Goal: Information Seeking & Learning: Check status

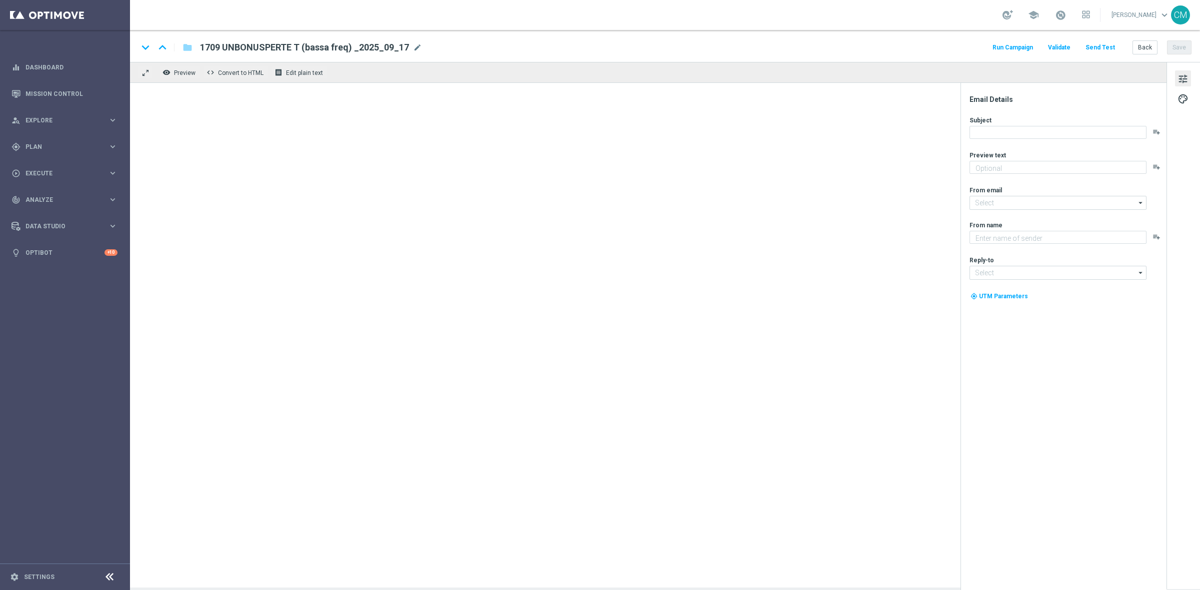
type textarea "Ti abbiamo accreditato 2€ di bonus Slot"
type input "[EMAIL_ADDRESS][DOMAIN_NAME]"
type textarea "Sisal"
type input "info@sisal.it"
click at [115, 100] on link "Mission Control" at bounding box center [71, 93] width 92 height 26
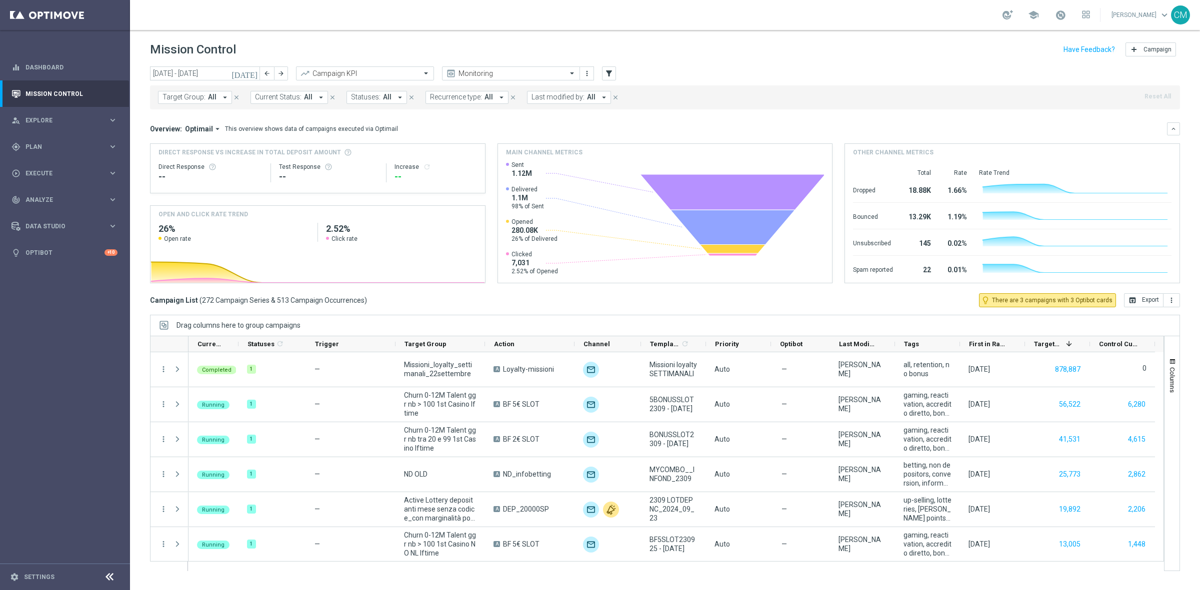
click at [251, 70] on icon "[DATE]" at bounding box center [244, 73] width 27 height 9
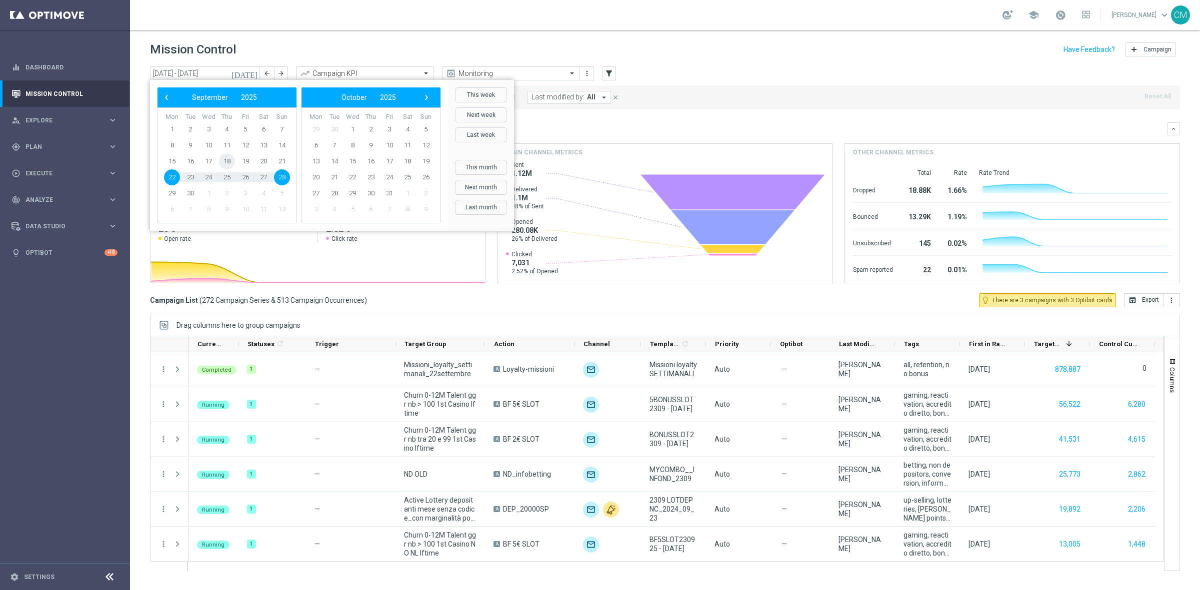
click at [225, 161] on span "18" at bounding box center [227, 161] width 16 height 16
type input "18 Sep 2025 - 18 Sep 2025"
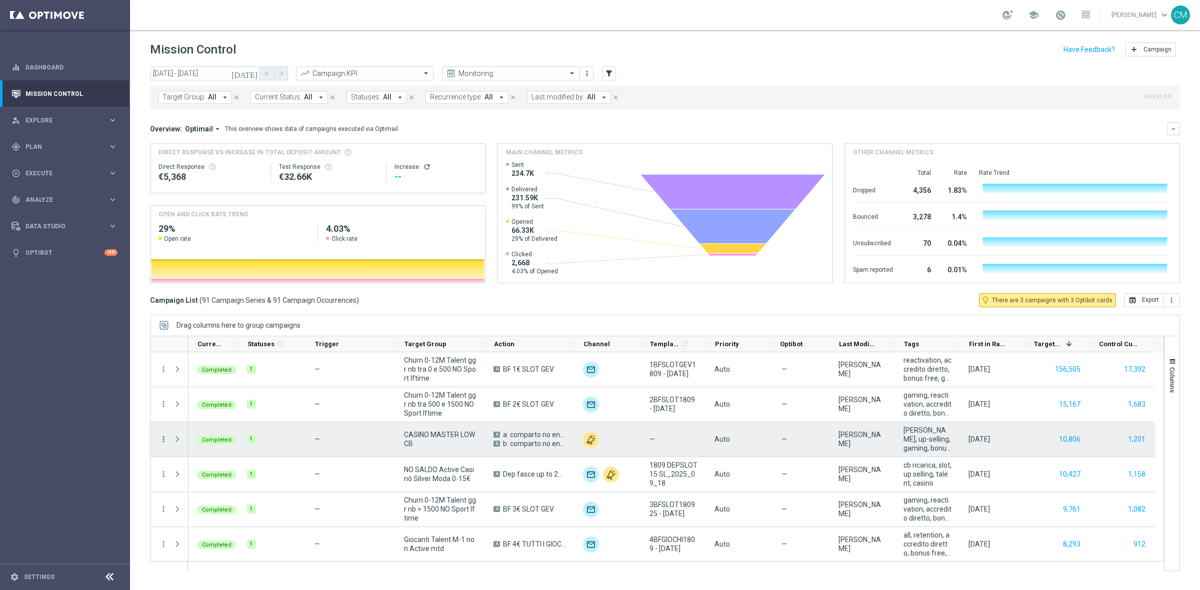
click at [163, 436] on icon "more_vert" at bounding box center [163, 439] width 9 height 9
click at [178, 440] on div "list Campaign Details" at bounding box center [224, 446] width 112 height 14
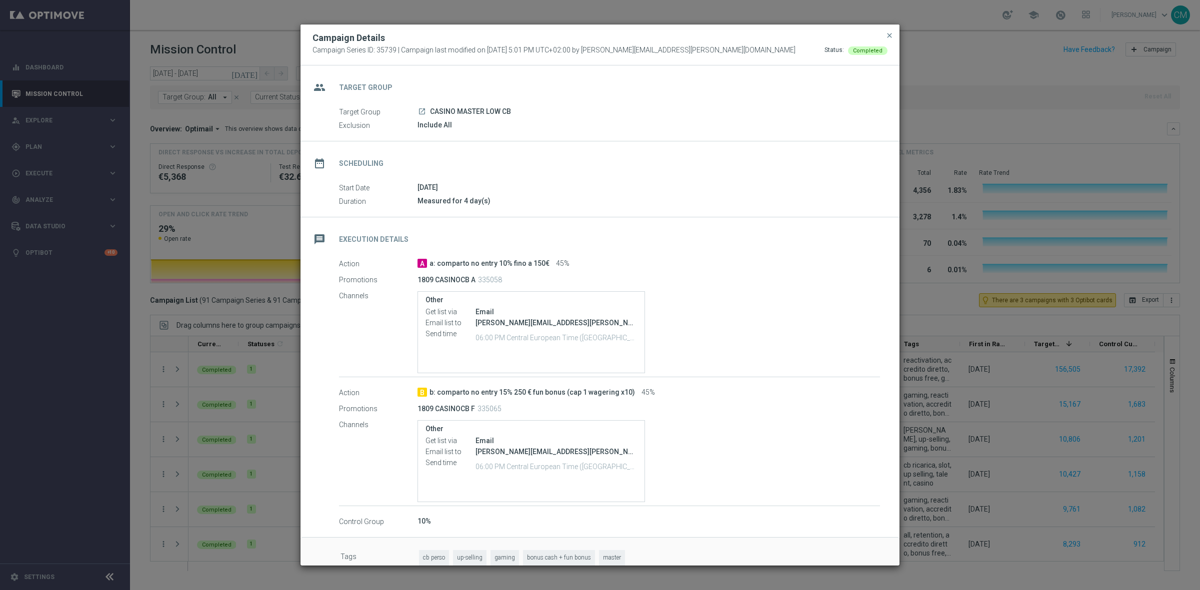
scroll to position [15, 0]
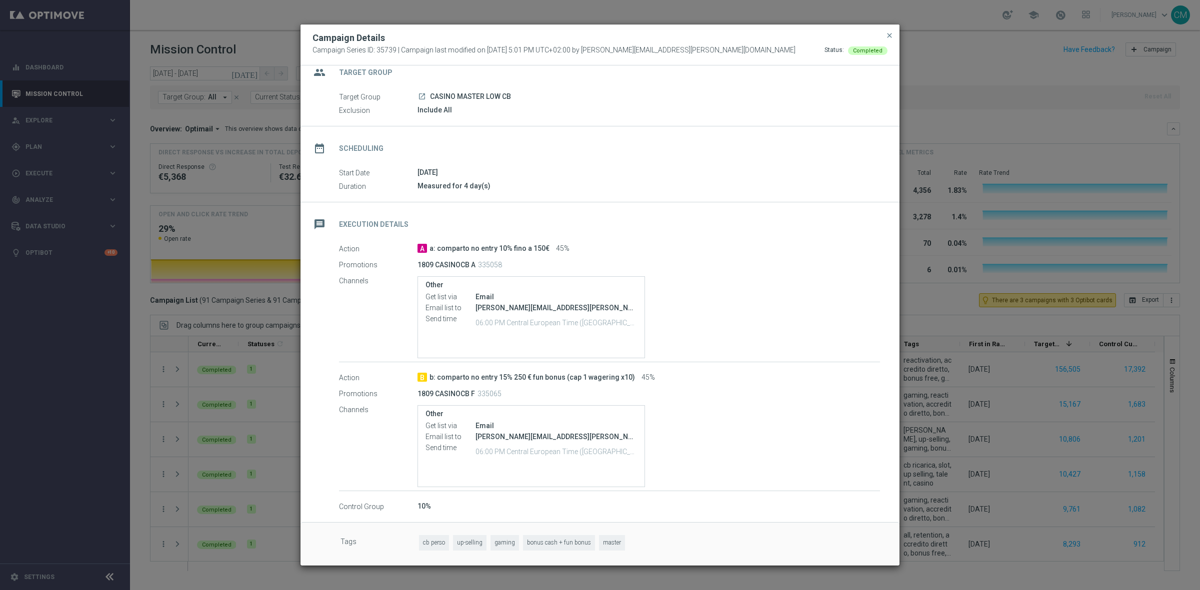
click at [246, 421] on modal-container "Campaign Details Campaign Series ID: 35739 | Campaign last modified on 18 Sep 2…" at bounding box center [600, 295] width 1200 height 590
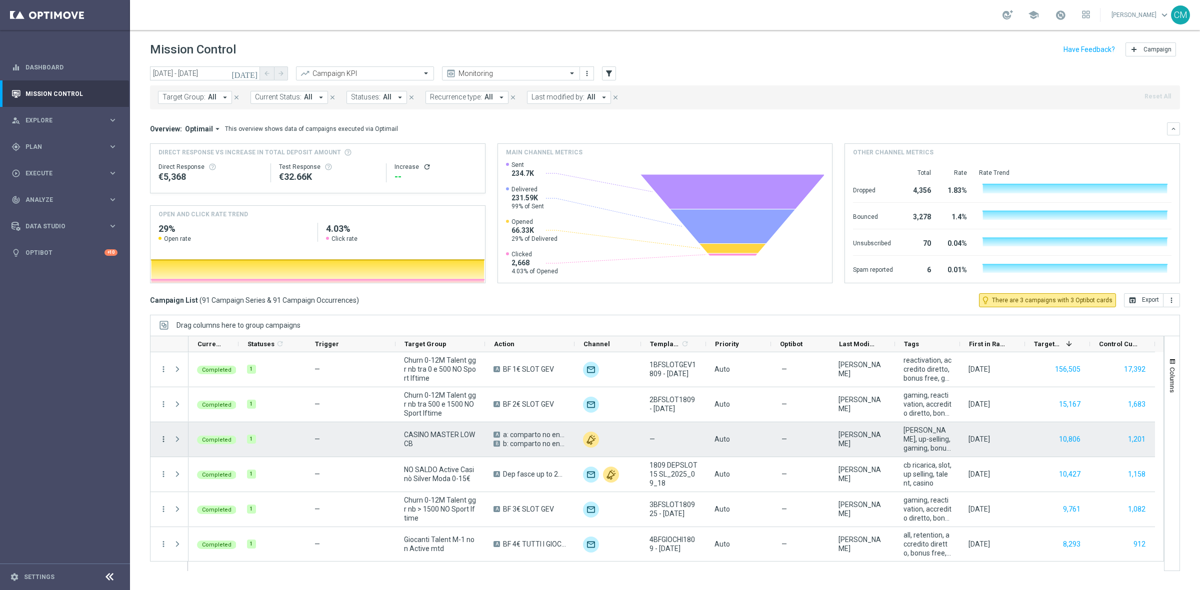
click at [165, 438] on icon "more_vert" at bounding box center [163, 439] width 9 height 9
click at [230, 499] on span "Go to Campaign Analysis" at bounding box center [218, 501] width 71 height 7
click at [161, 437] on icon "more_vert" at bounding box center [163, 439] width 9 height 9
click at [221, 501] on span "Go to Campaign Analysis" at bounding box center [218, 501] width 71 height 7
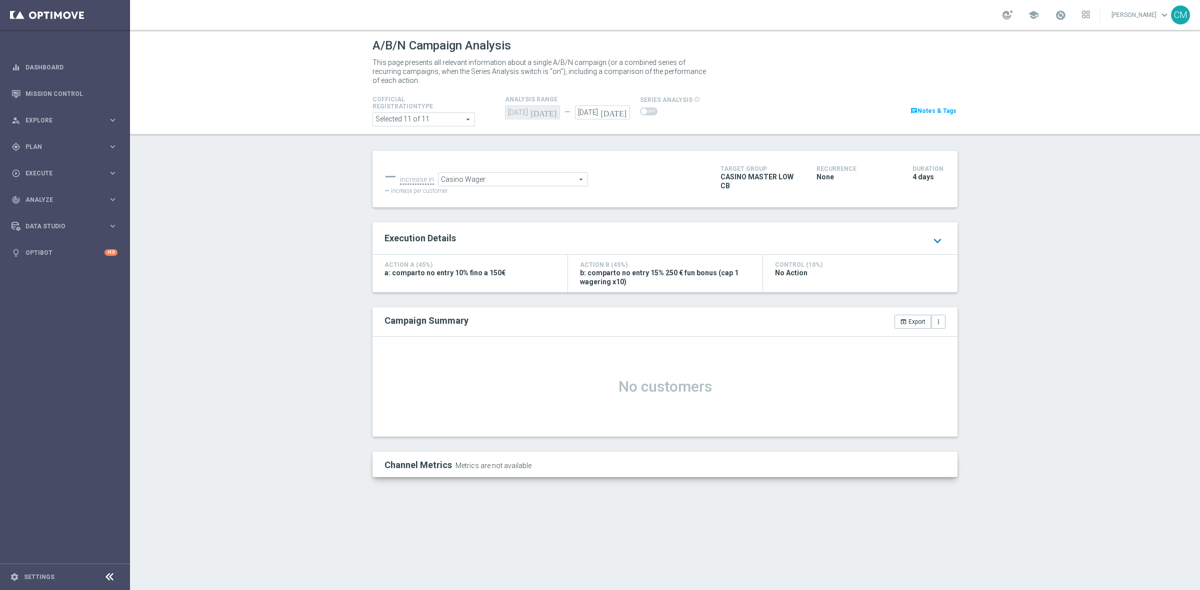
click at [931, 236] on icon "keyboard_arrow_down" at bounding box center [937, 240] width 16 height 17
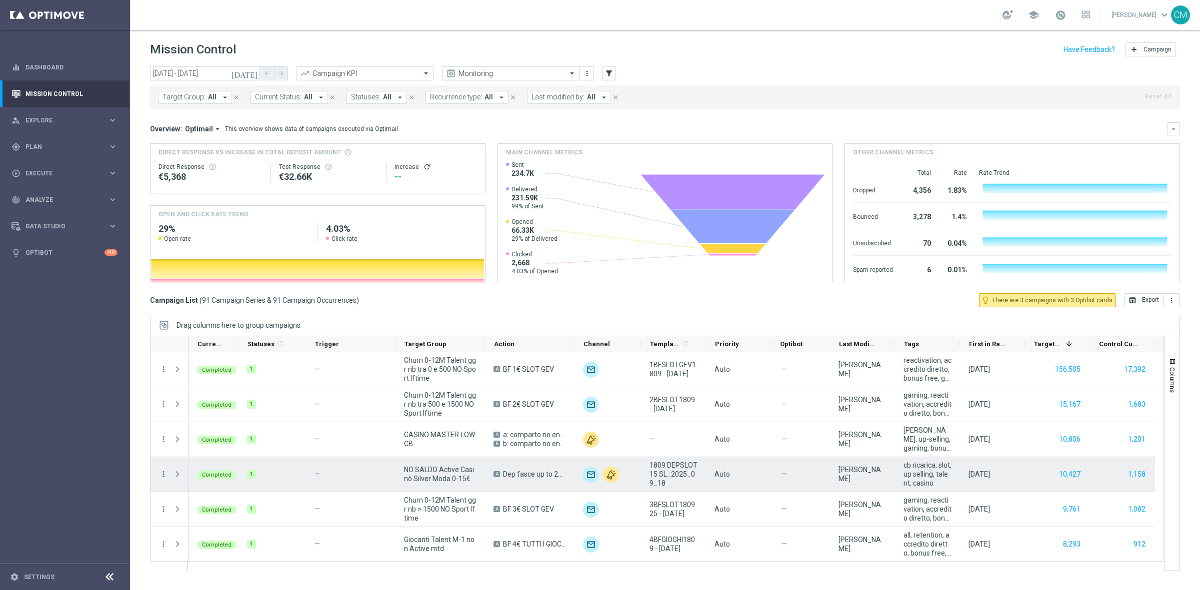
click at [161, 473] on icon "more_vert" at bounding box center [163, 474] width 9 height 9
click at [219, 416] on div "bar_chart Go to Campaign Analysis" at bounding box center [224, 413] width 112 height 14
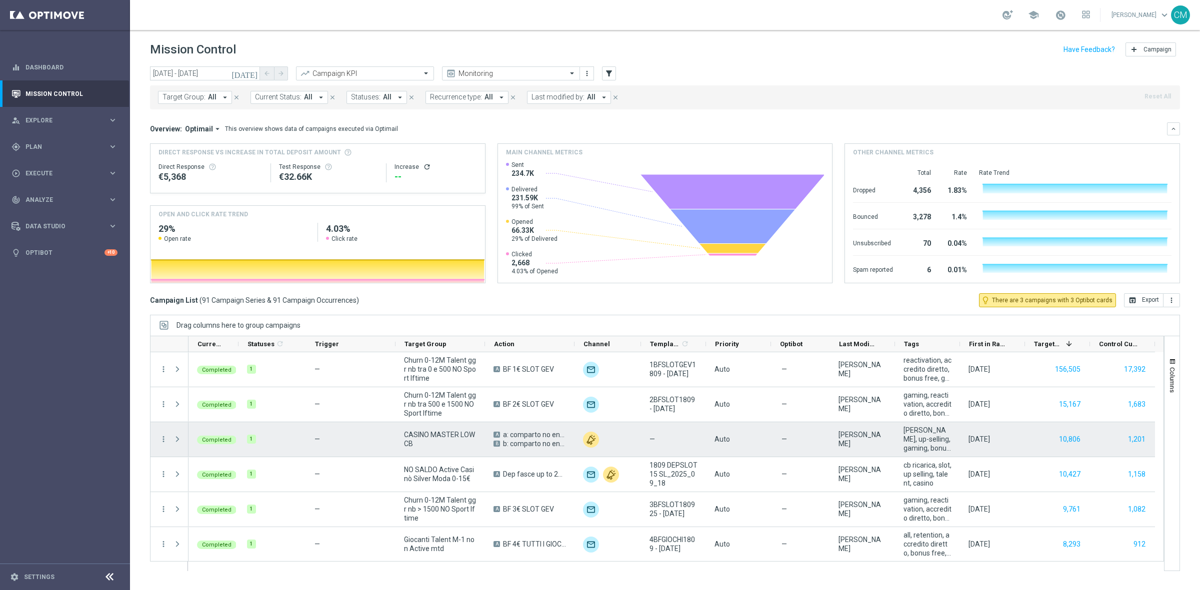
click at [168, 438] on div "Press SPACE to select this row." at bounding box center [178, 439] width 20 height 34
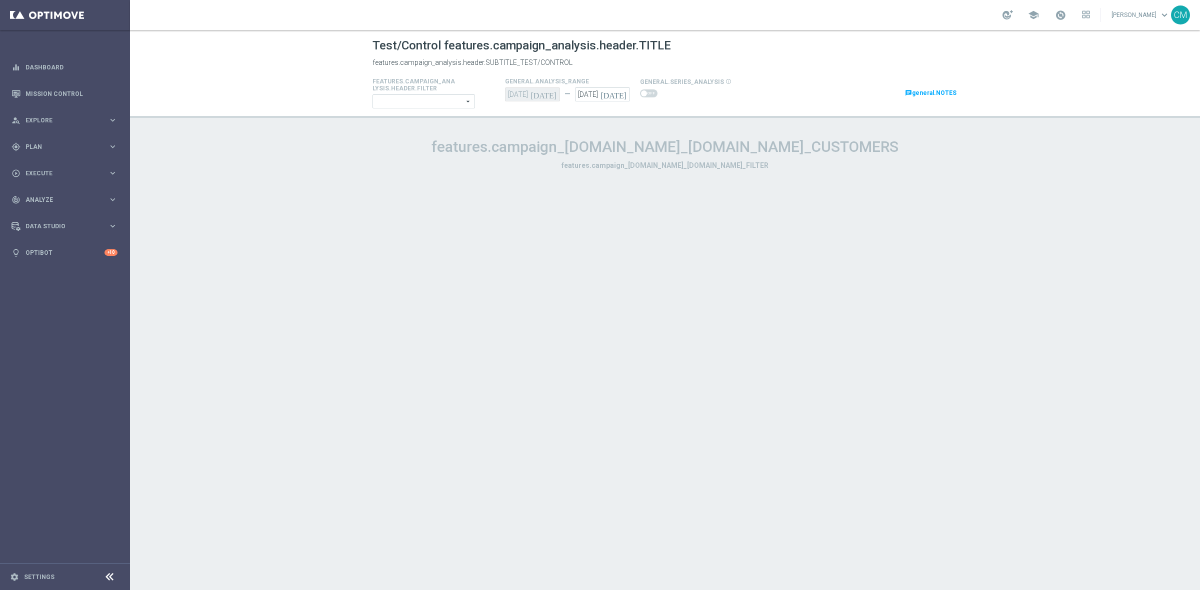
type input "Selected 11 of 11"
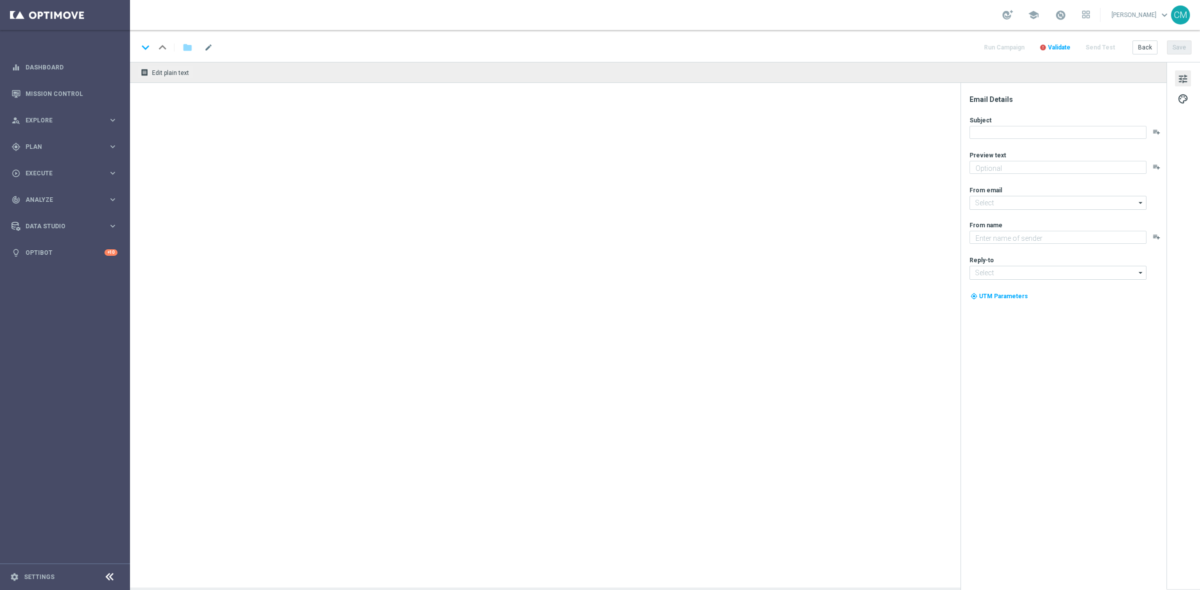
type textarea "Ti abbiamo accreditato 2€ di bonus Slot"
type textarea "Sisal"
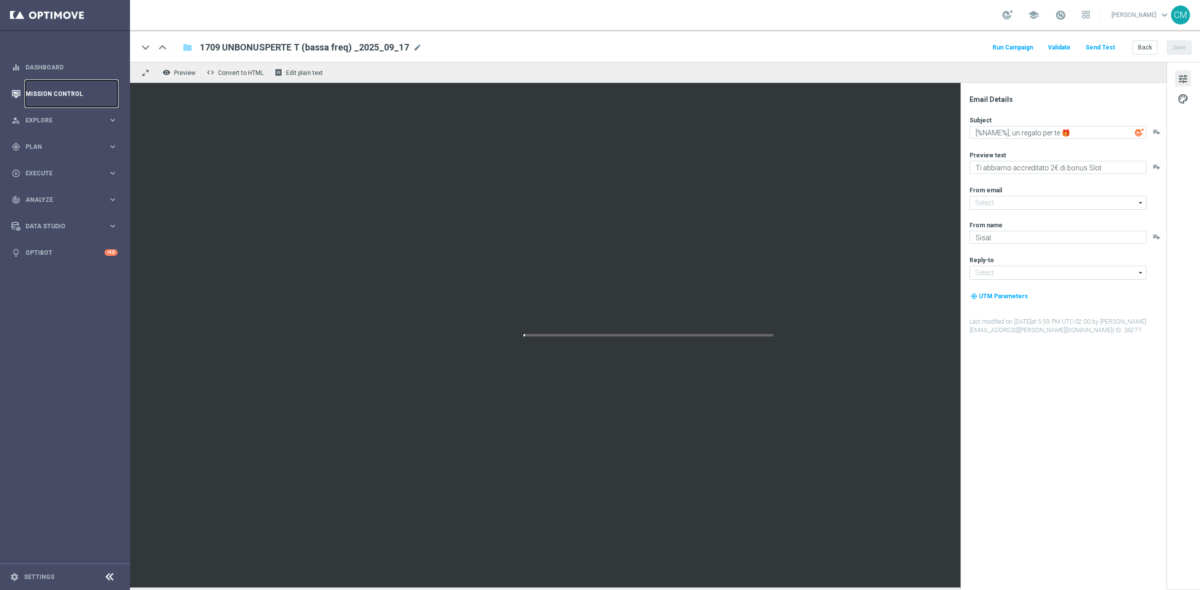
type input "newsletter@comunicazioni.sisal.it"
type input "info@sisal.it"
click at [71, 93] on link "Mission Control" at bounding box center [71, 93] width 92 height 26
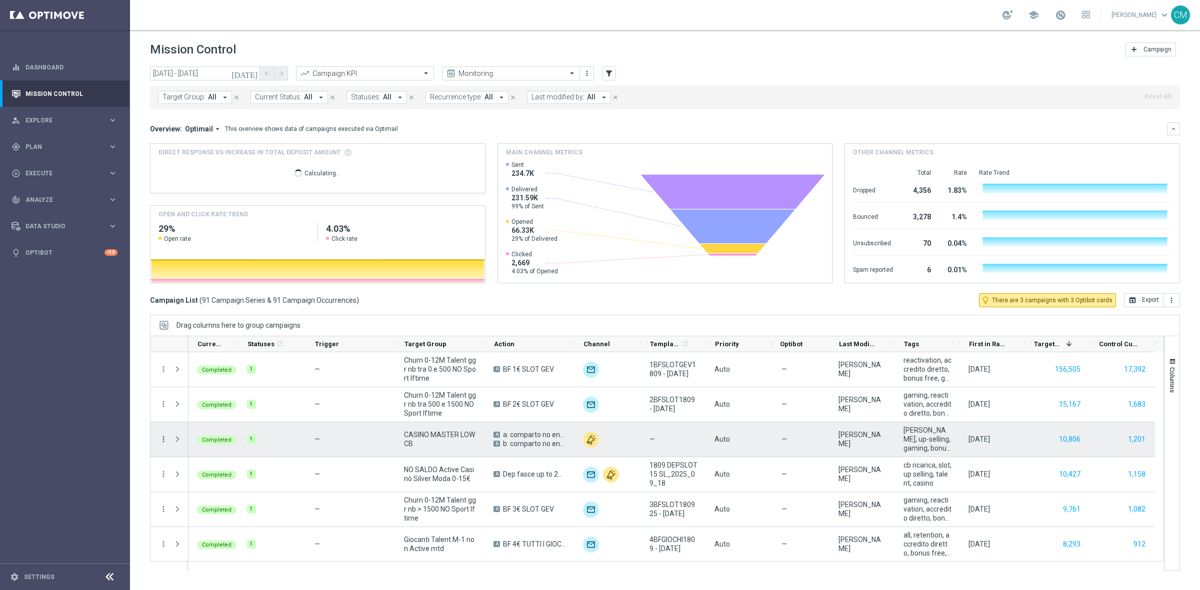
click at [161, 443] on icon "more_vert" at bounding box center [163, 439] width 9 height 9
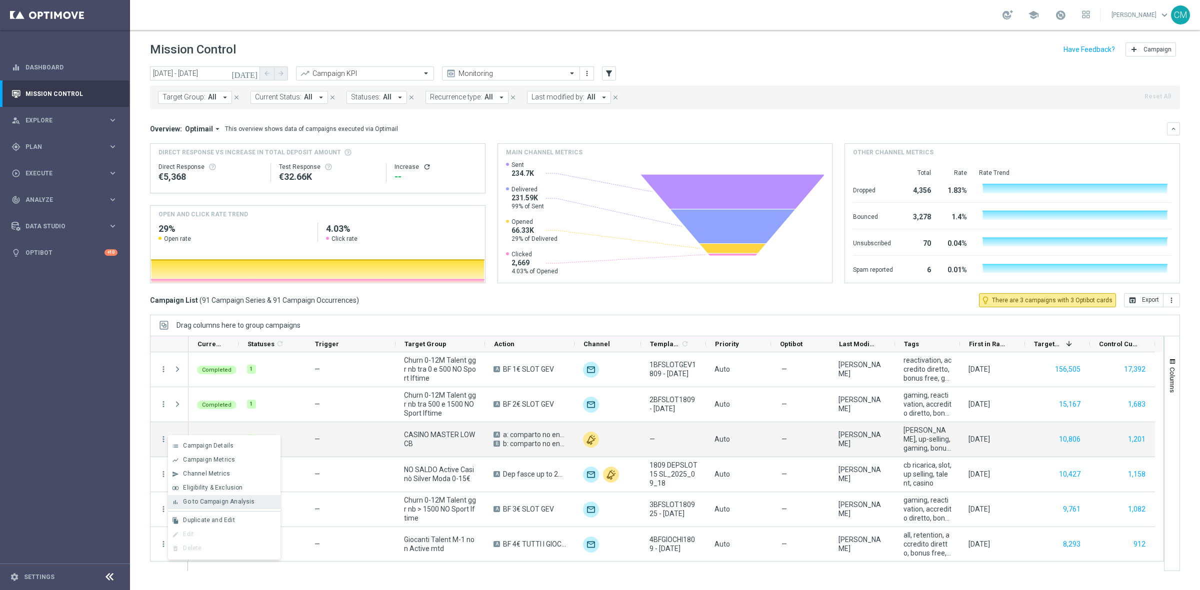
click at [241, 500] on span "Go to Campaign Analysis" at bounding box center [218, 501] width 71 height 7
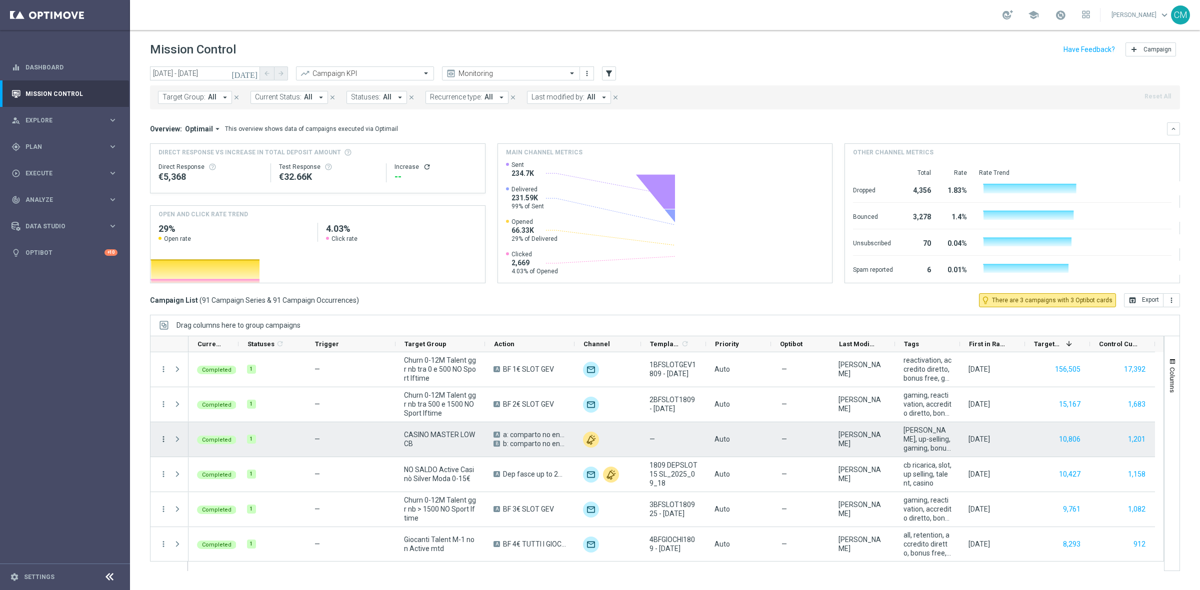
click at [160, 439] on icon "more_vert" at bounding box center [163, 439] width 9 height 9
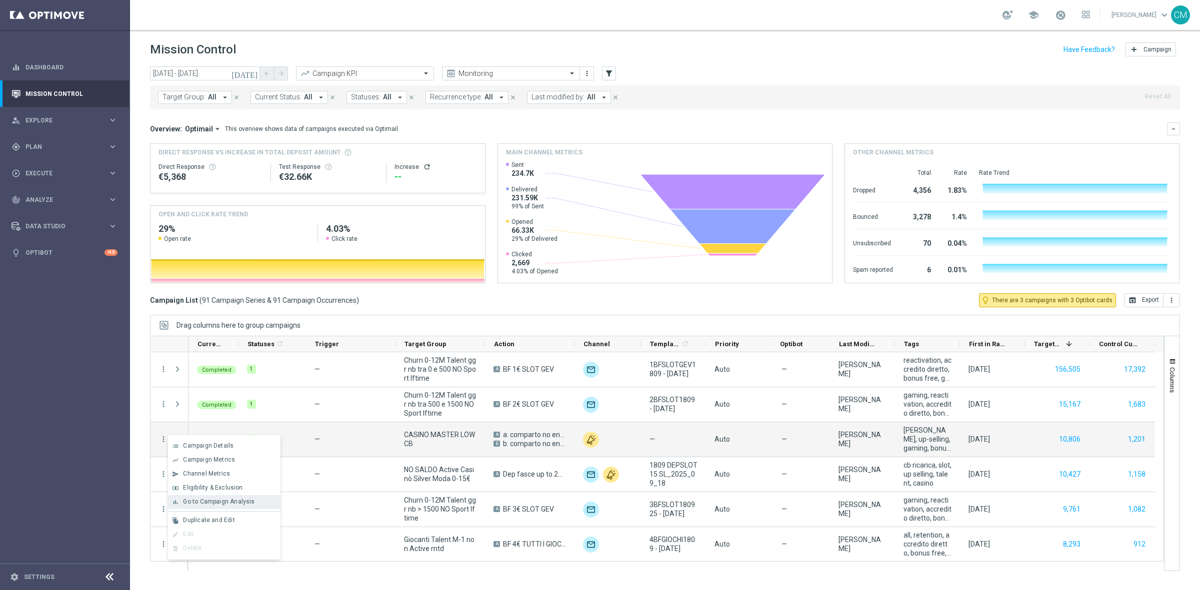
click at [228, 506] on div "bar_chart Go to Campaign Analysis" at bounding box center [224, 502] width 112 height 14
click at [166, 438] on icon "more_vert" at bounding box center [163, 439] width 9 height 9
click at [213, 503] on span "Go to Campaign Analysis" at bounding box center [218, 501] width 71 height 7
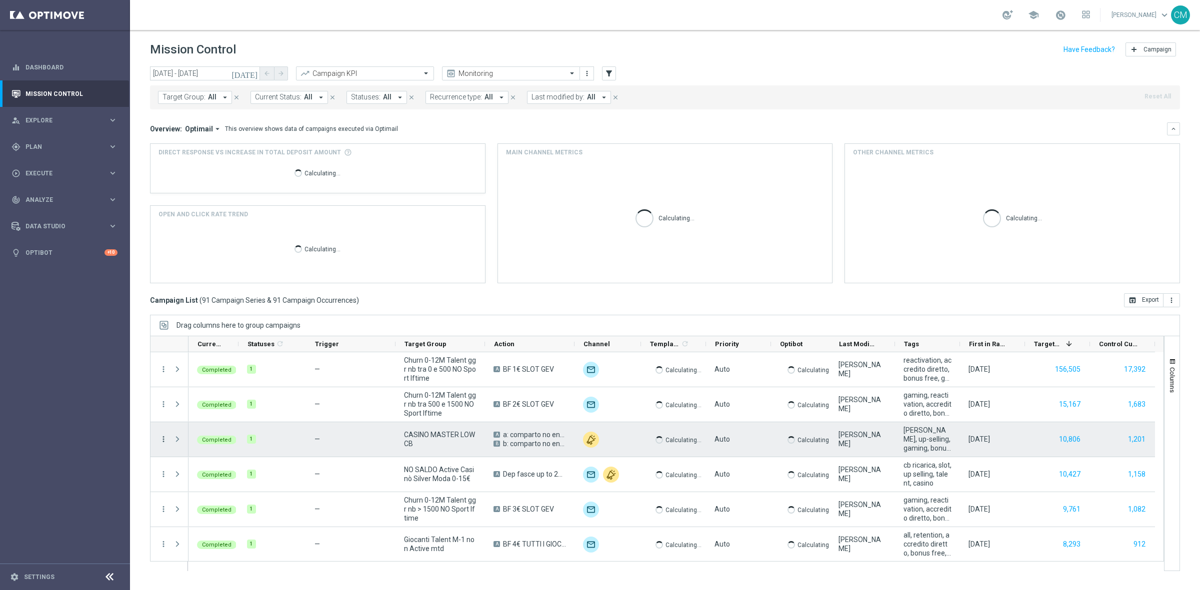
click at [163, 436] on icon "more_vert" at bounding box center [163, 439] width 9 height 9
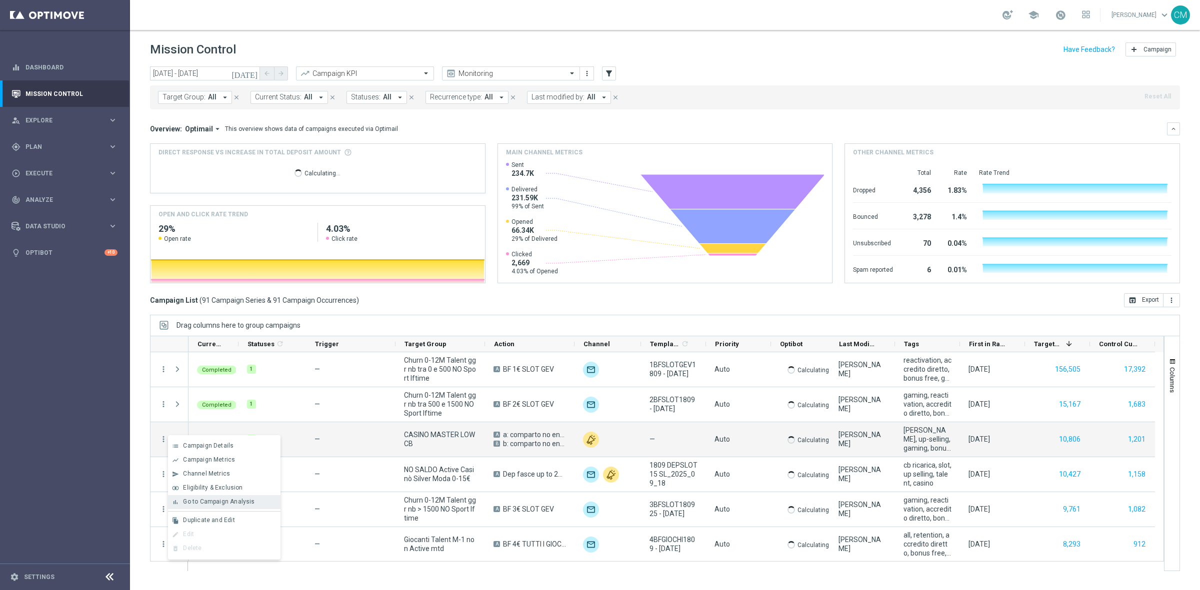
click at [230, 501] on span "Go to Campaign Analysis" at bounding box center [218, 501] width 71 height 7
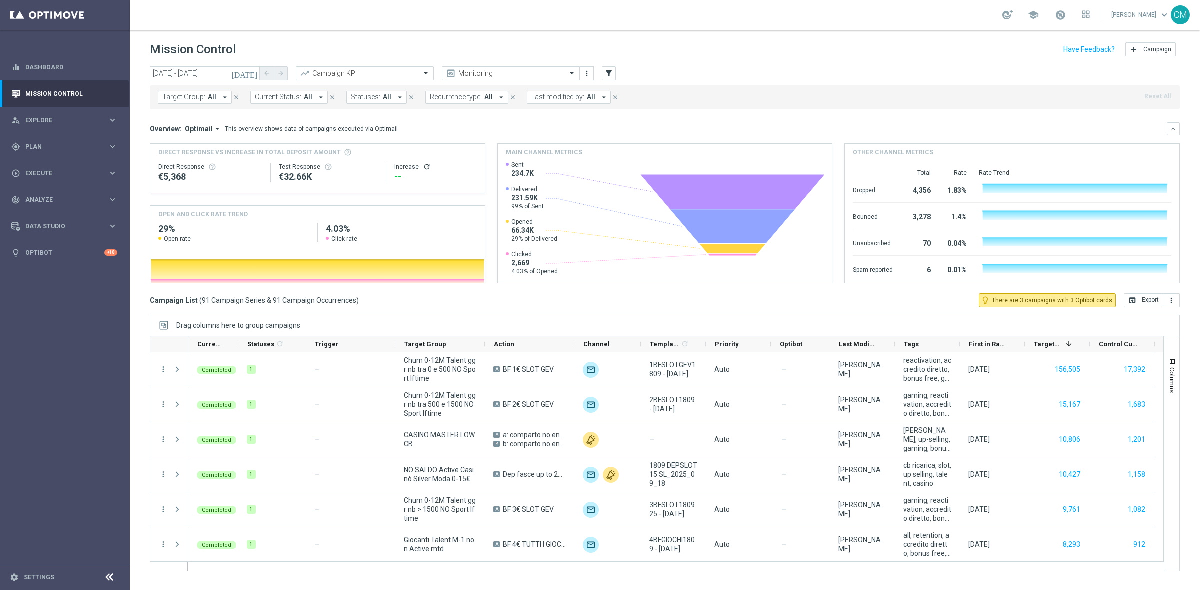
click at [547, 96] on span "Last modified by:" at bounding box center [557, 97] width 53 height 8
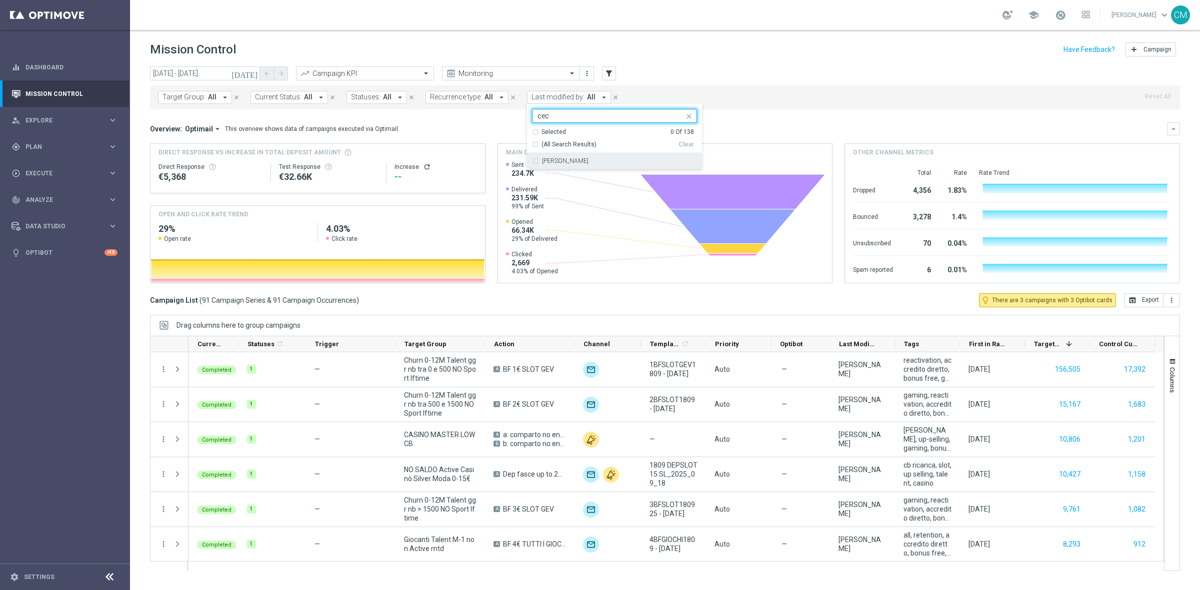
click at [576, 157] on div "[PERSON_NAME]" at bounding box center [614, 161] width 165 height 16
type input "cec"
click at [411, 36] on header "Mission Control add Campaign" at bounding box center [665, 48] width 1070 height 36
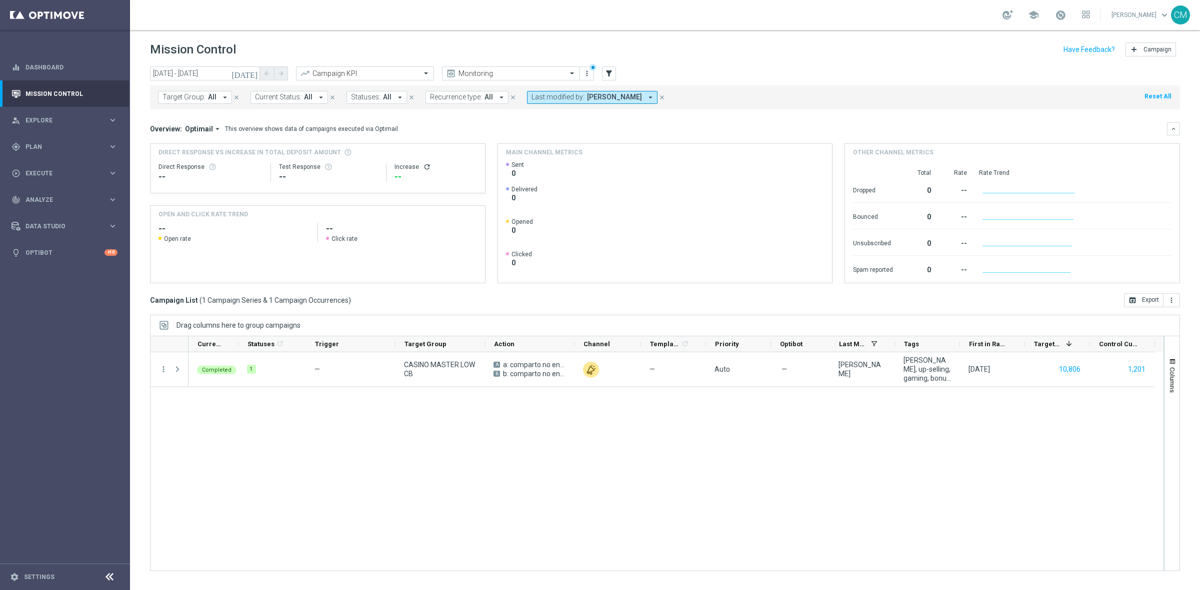
click at [251, 72] on icon "[DATE]" at bounding box center [244, 73] width 27 height 9
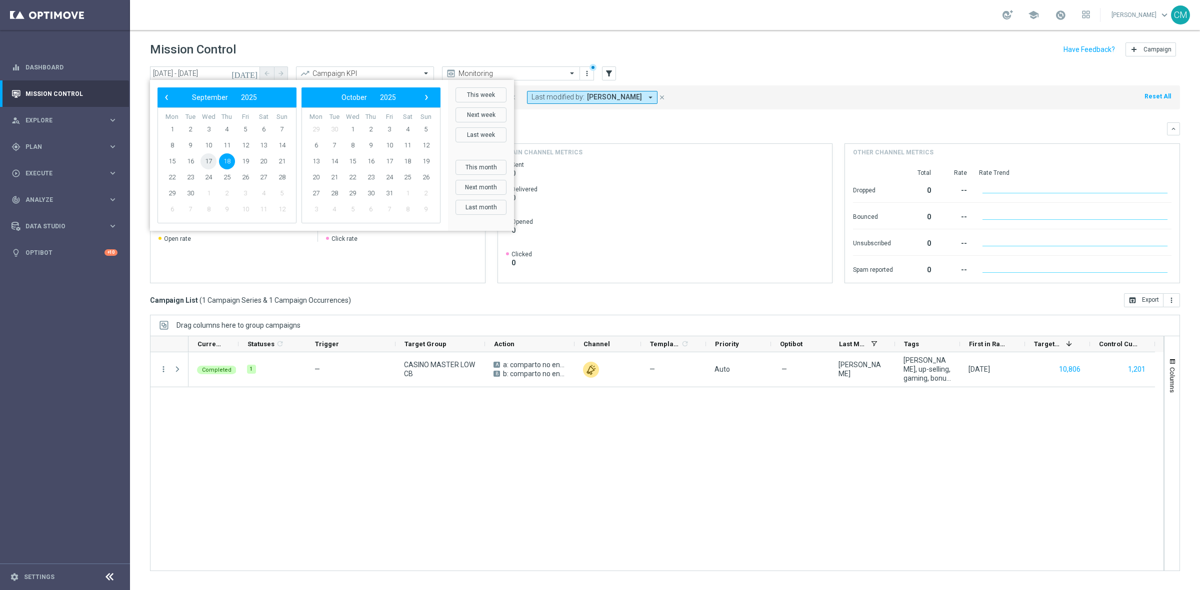
click at [207, 162] on span "17" at bounding box center [208, 161] width 16 height 16
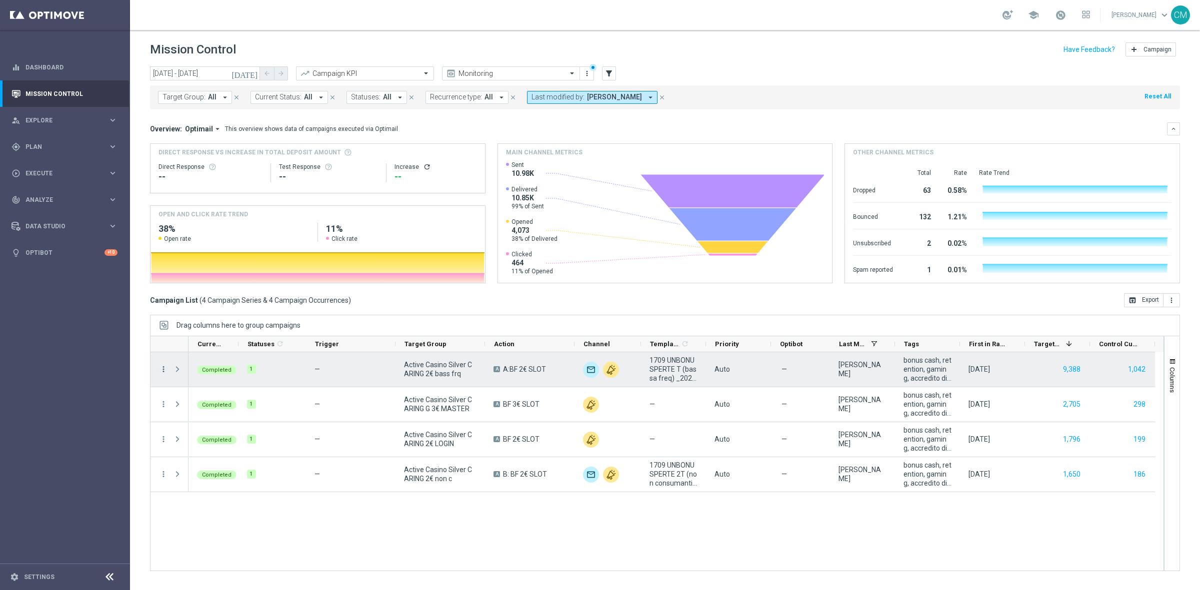
click at [167, 371] on icon "more_vert" at bounding box center [163, 369] width 9 height 9
click at [219, 435] on div "Go to Campaign Analysis" at bounding box center [229, 431] width 93 height 7
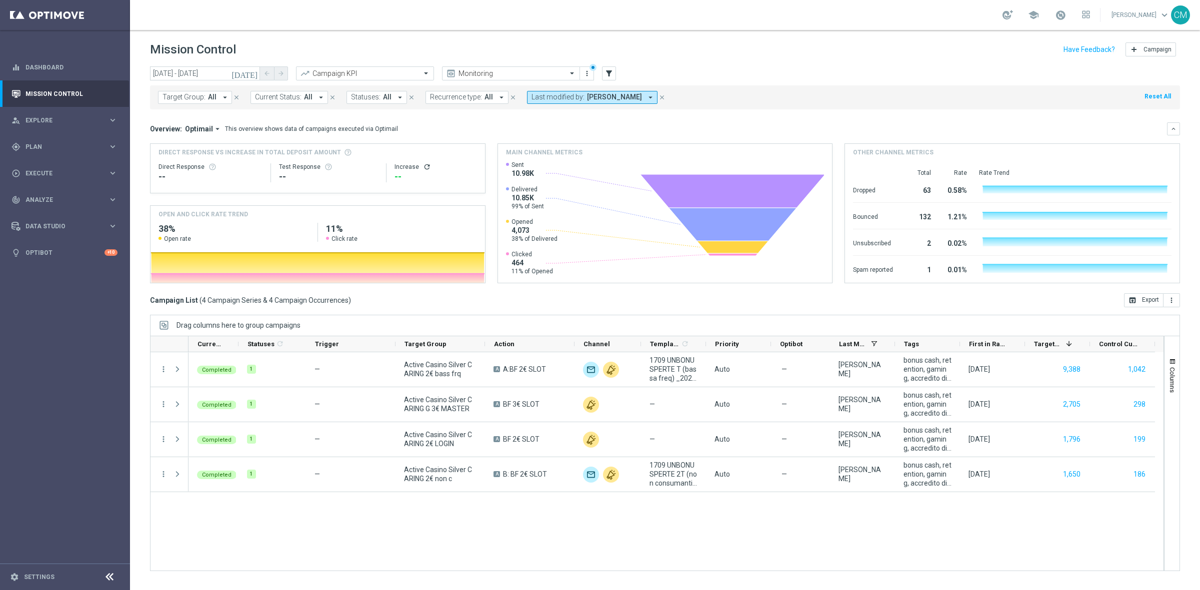
click at [253, 75] on icon "[DATE]" at bounding box center [244, 73] width 27 height 9
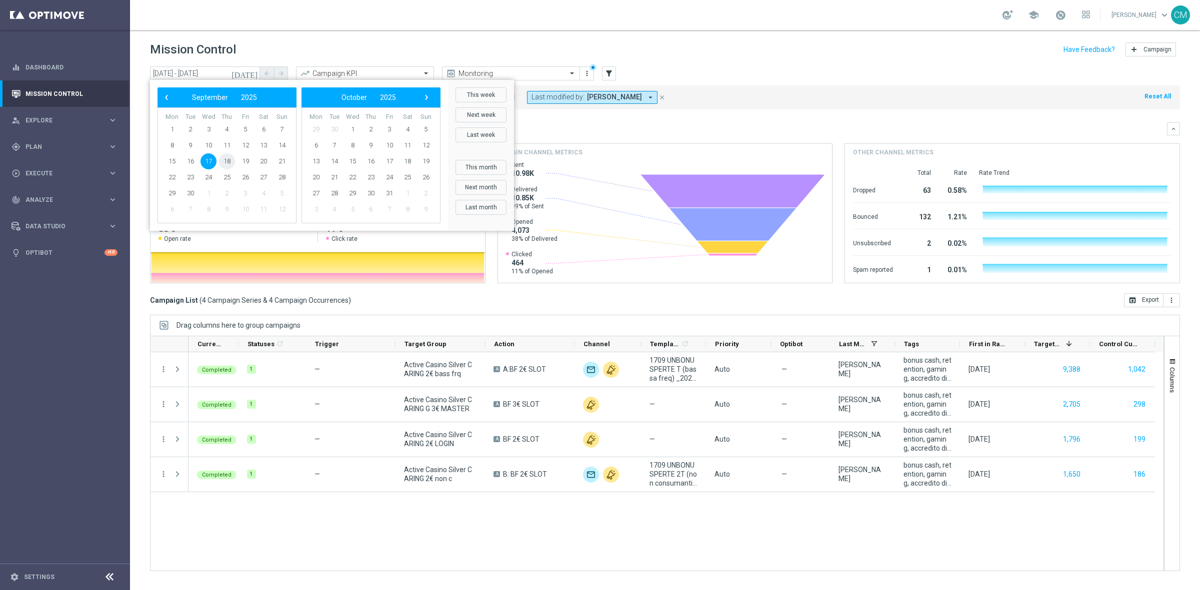
click at [223, 166] on span "18" at bounding box center [227, 161] width 16 height 16
type input "[DATE] - [DATE]"
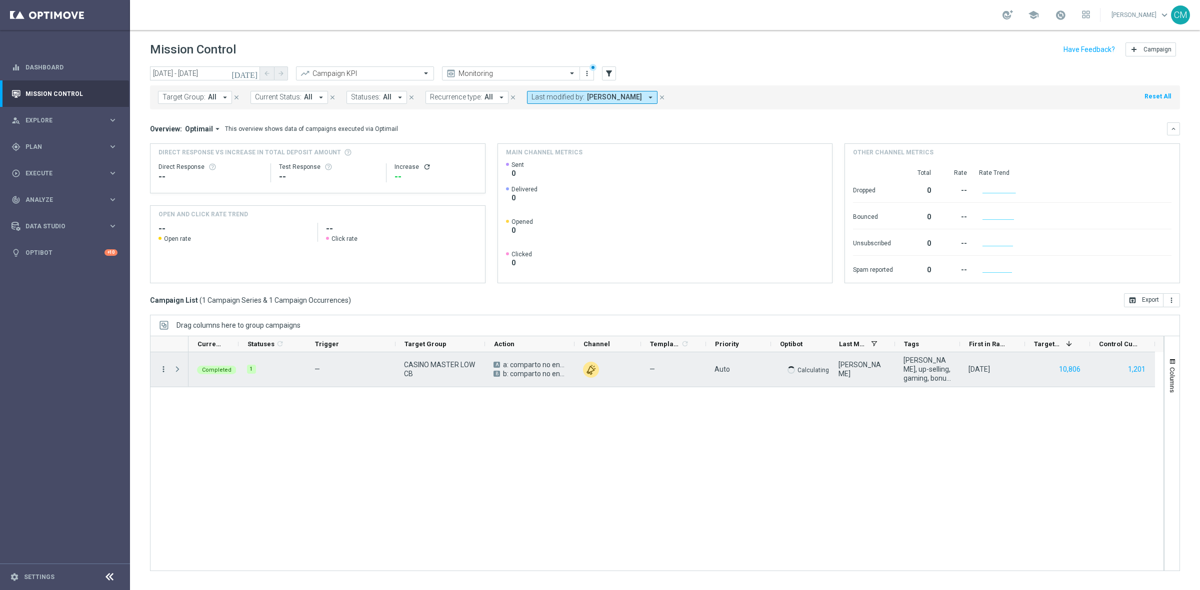
click at [163, 370] on icon "more_vert" at bounding box center [163, 369] width 9 height 9
click at [211, 435] on div "Go to Campaign Analysis" at bounding box center [229, 431] width 93 height 7
click at [165, 366] on icon "more_vert" at bounding box center [163, 369] width 9 height 9
click at [237, 429] on span "Go to Campaign Analysis" at bounding box center [218, 431] width 71 height 7
